Goal: Task Accomplishment & Management: Use online tool/utility

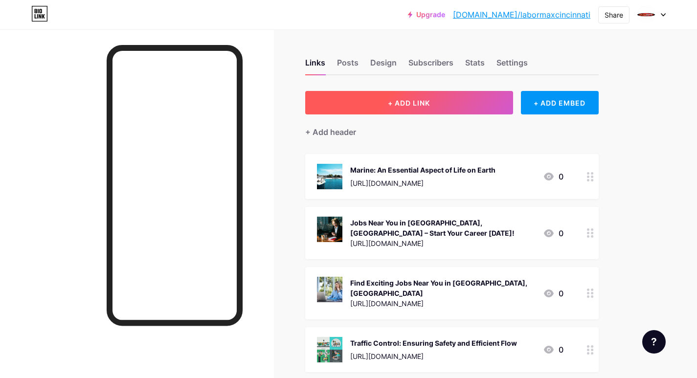
click at [327, 92] on button "+ ADD LINK" at bounding box center [409, 102] width 208 height 23
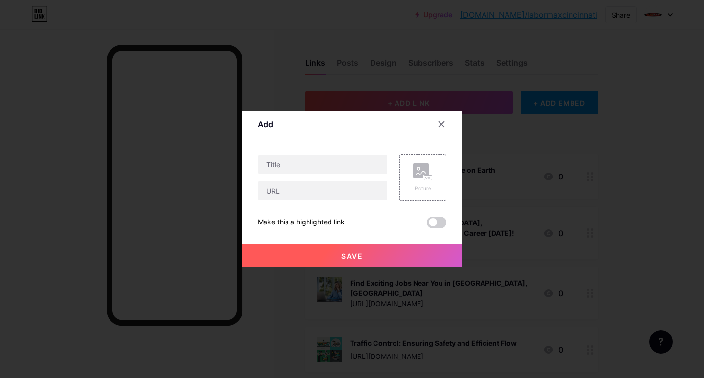
click at [274, 175] on div at bounding box center [323, 177] width 130 height 47
click at [281, 160] on input "text" at bounding box center [322, 165] width 129 height 20
paste input "Discover Top Jobs in [GEOGRAPHIC_DATA]"
type input "Discover Top Jobs in [GEOGRAPHIC_DATA]"
click at [269, 192] on input "text" at bounding box center [322, 191] width 129 height 20
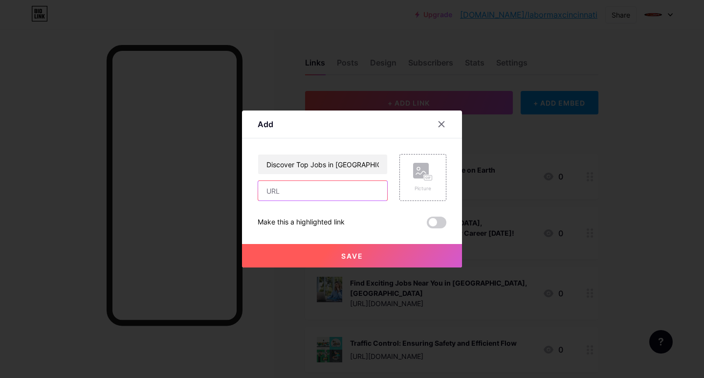
paste input "[URL][DOMAIN_NAME]"
type input "[URL][DOMAIN_NAME]"
click at [418, 184] on div "Picture" at bounding box center [423, 177] width 20 height 29
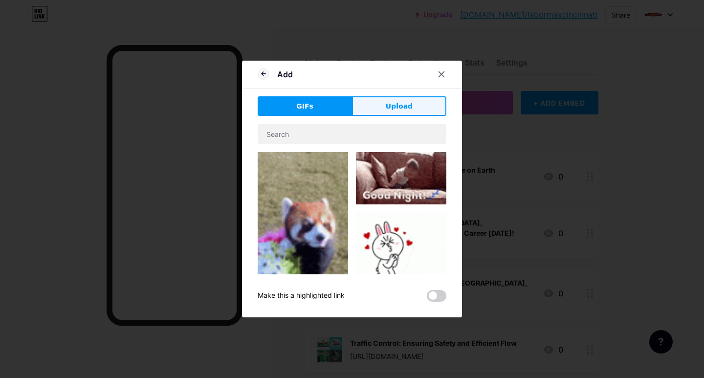
click at [396, 107] on span "Upload" at bounding box center [399, 106] width 27 height 10
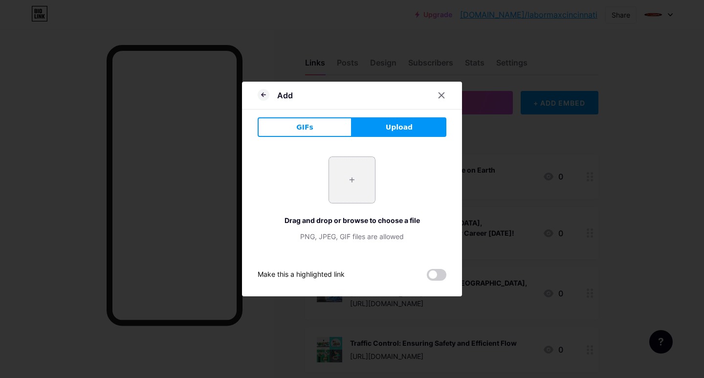
click at [335, 194] on input "file" at bounding box center [352, 180] width 46 height 46
type input "C:\fakepath\Discover Top Jobs in [GEOGRAPHIC_DATA]jpg"
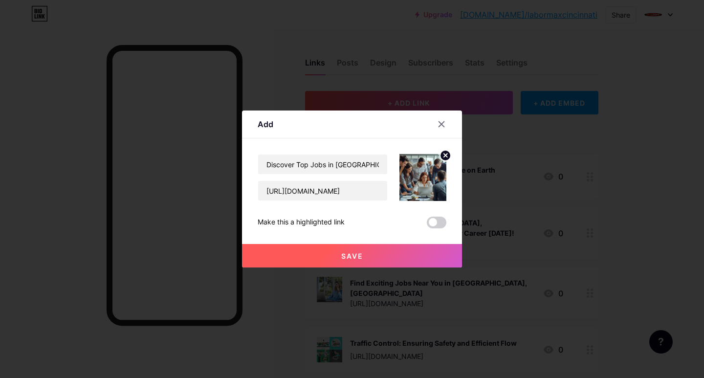
click at [324, 255] on button "Save" at bounding box center [352, 255] width 220 height 23
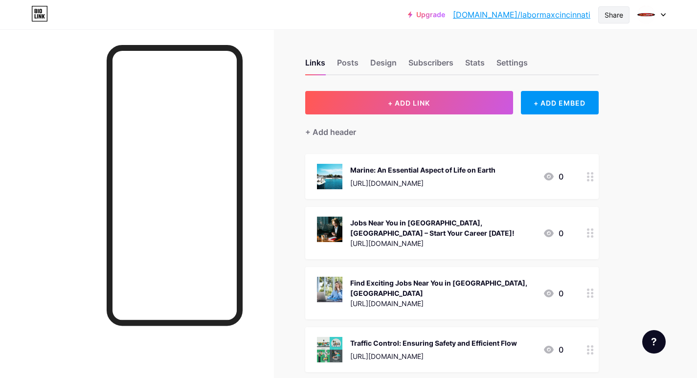
click at [615, 13] on div "Share" at bounding box center [613, 15] width 19 height 10
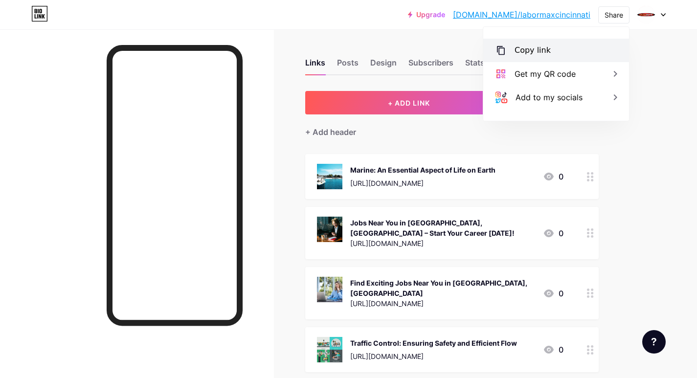
click at [529, 46] on div "Copy link" at bounding box center [532, 50] width 36 height 12
